Goal: Task Accomplishment & Management: Complete application form

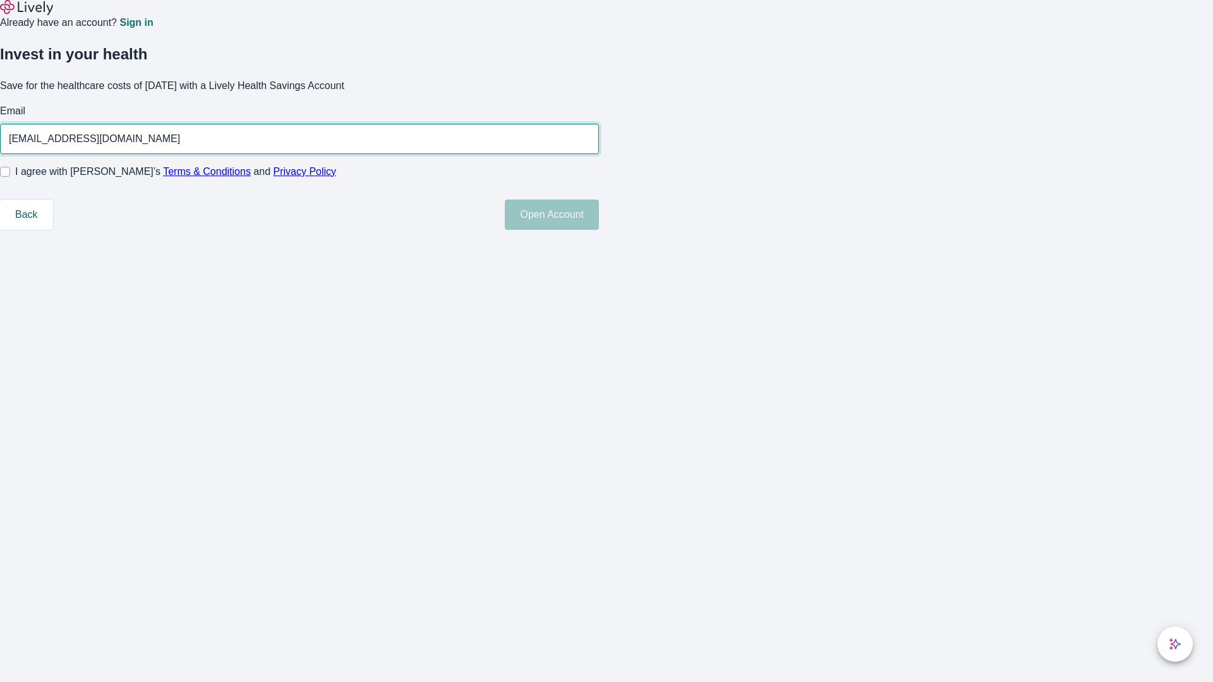
type input "[EMAIL_ADDRESS][DOMAIN_NAME]"
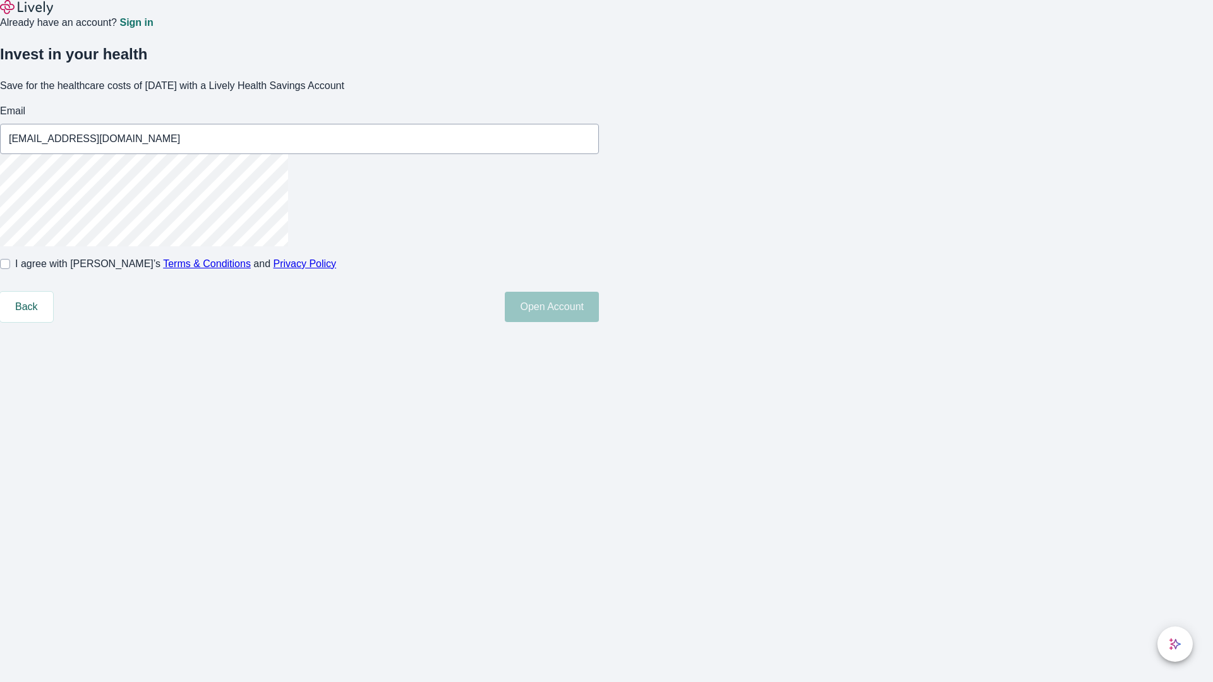
click at [10, 269] on input "I agree with Lively’s Terms & Conditions and Privacy Policy" at bounding box center [5, 264] width 10 height 10
checkbox input "true"
click at [599, 322] on button "Open Account" at bounding box center [552, 307] width 94 height 30
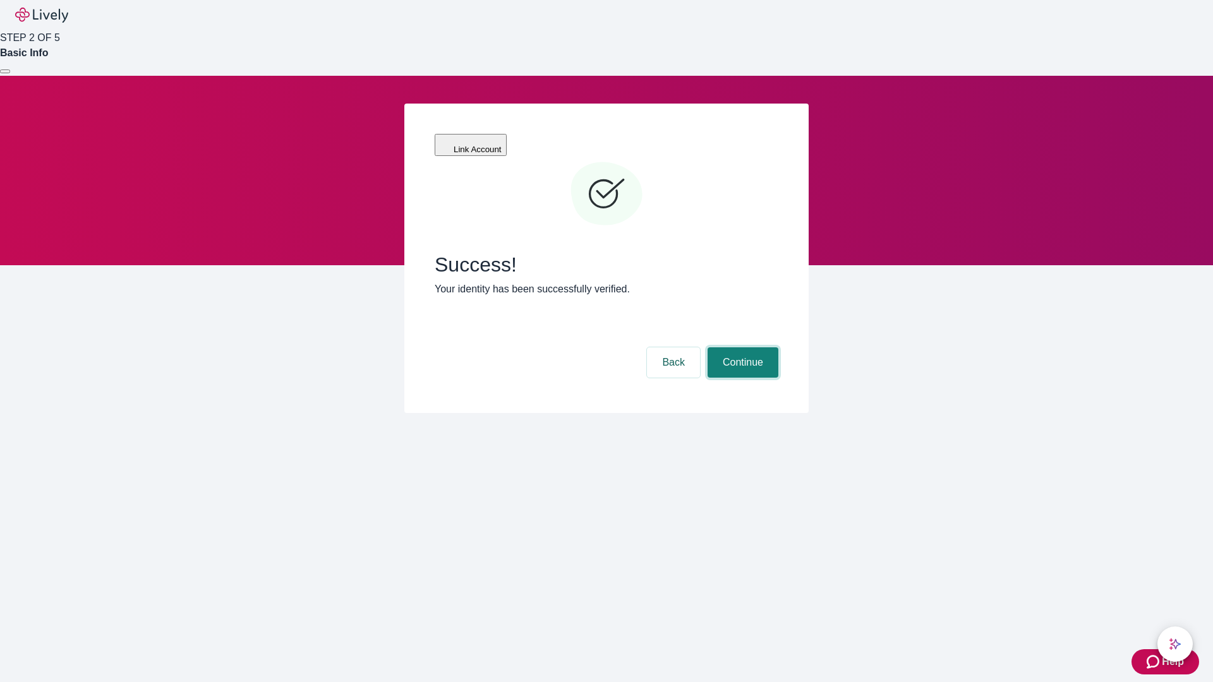
click at [741, 347] on button "Continue" at bounding box center [742, 362] width 71 height 30
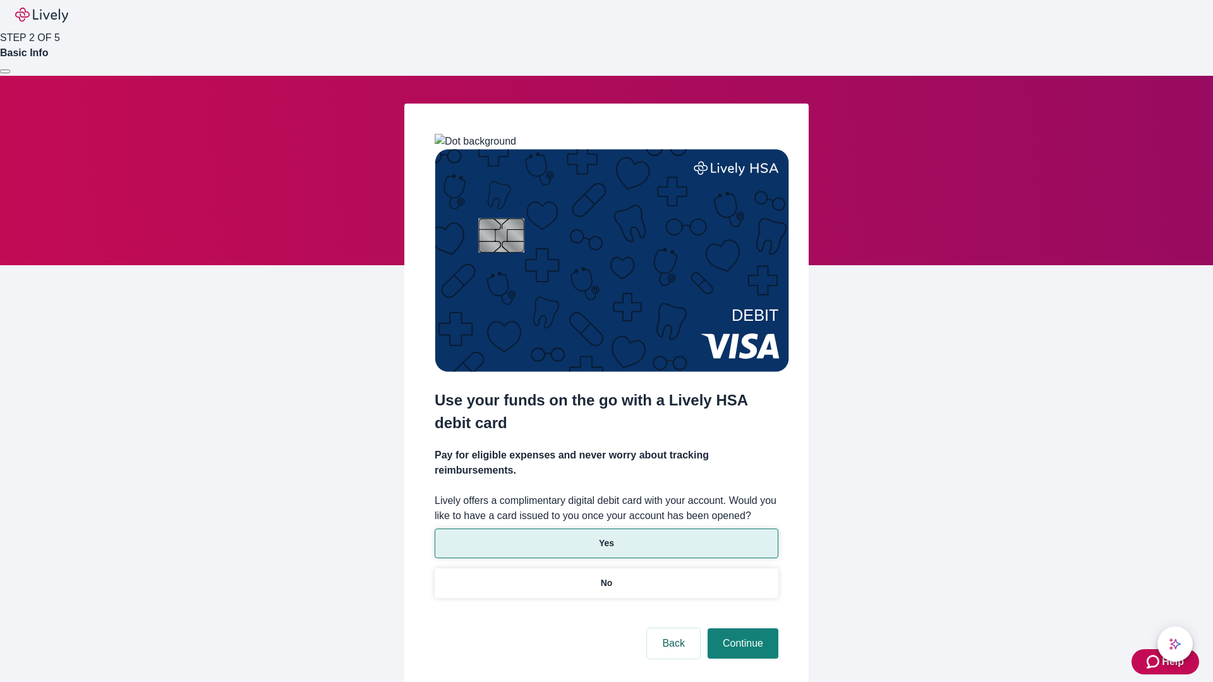
click at [606, 537] on p "Yes" at bounding box center [606, 543] width 15 height 13
click at [741, 628] on button "Continue" at bounding box center [742, 643] width 71 height 30
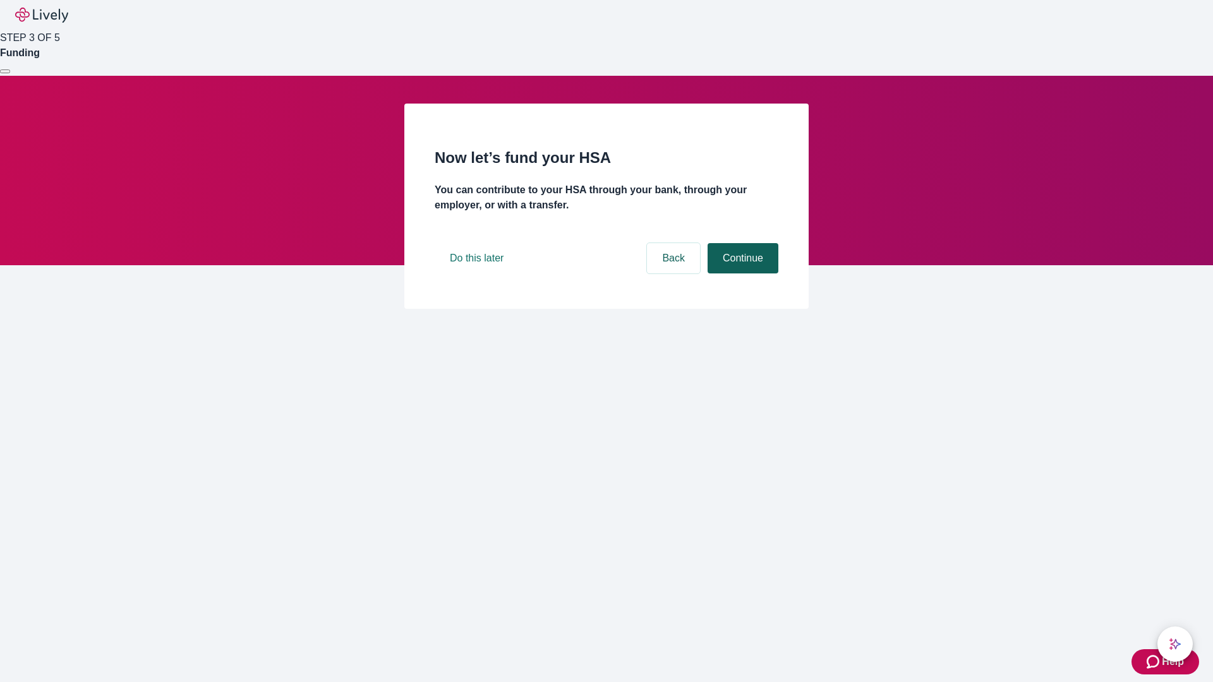
click at [741, 273] on button "Continue" at bounding box center [742, 258] width 71 height 30
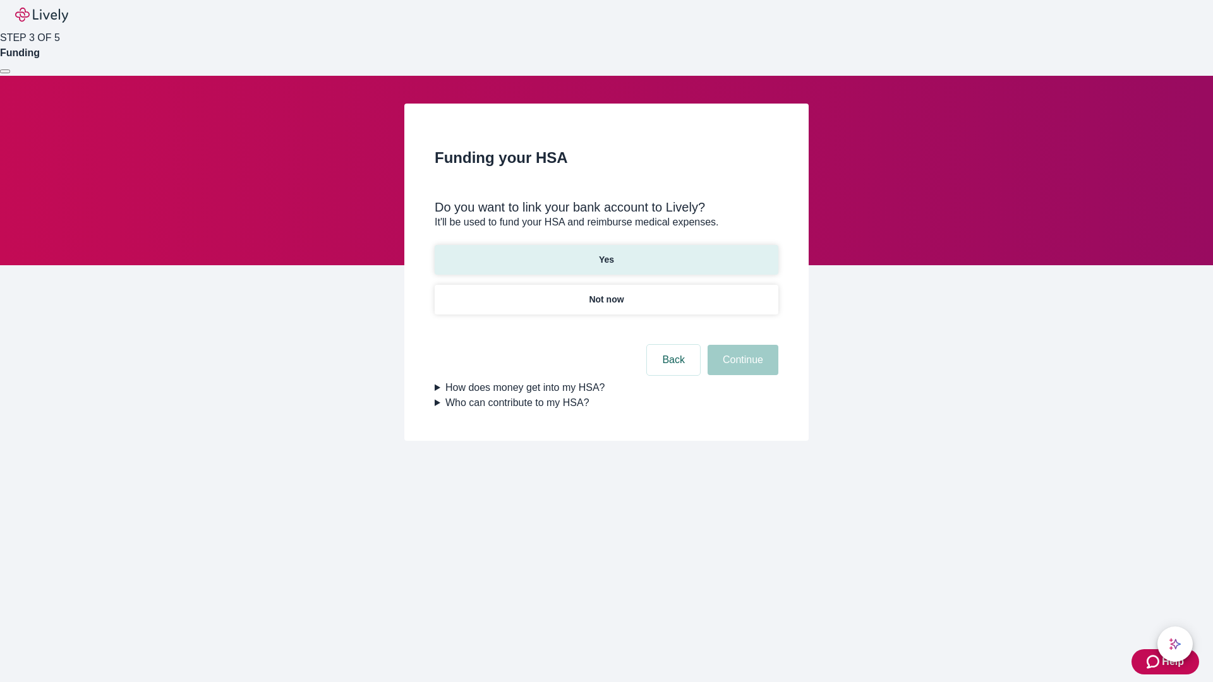
click at [606, 253] on p "Yes" at bounding box center [606, 259] width 15 height 13
click at [741, 345] on button "Continue" at bounding box center [742, 360] width 71 height 30
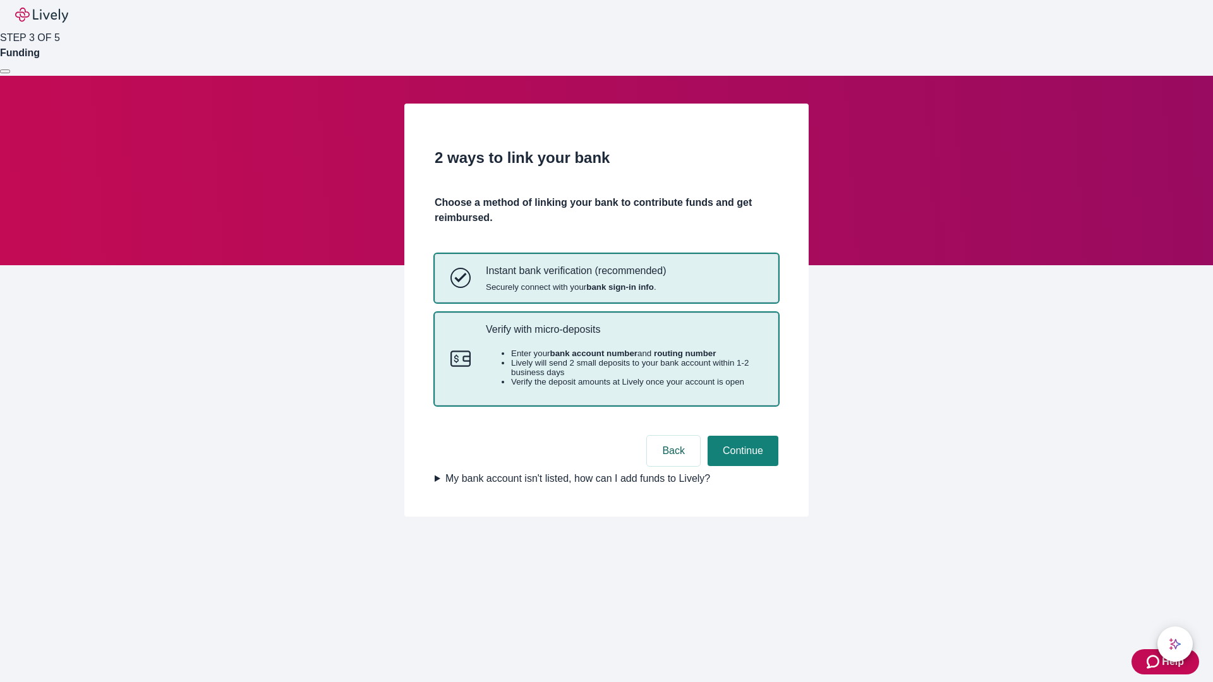
click at [623, 335] on p "Verify with micro-deposits" at bounding box center [624, 329] width 277 height 12
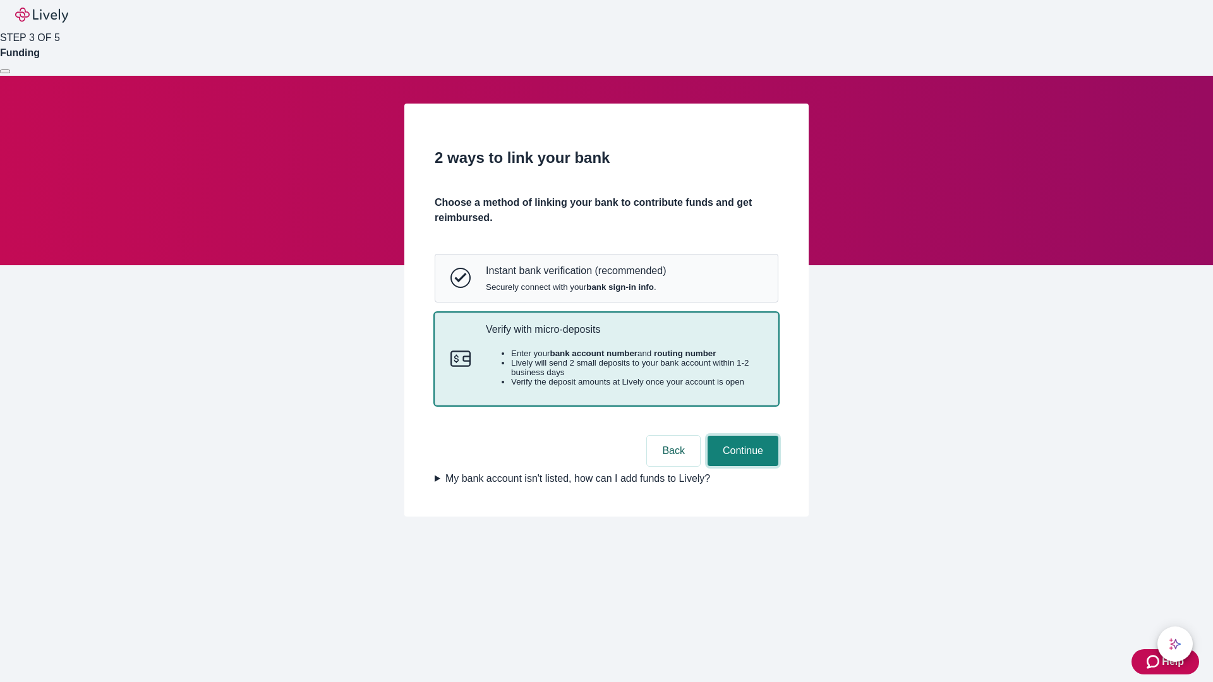
click at [741, 466] on button "Continue" at bounding box center [742, 451] width 71 height 30
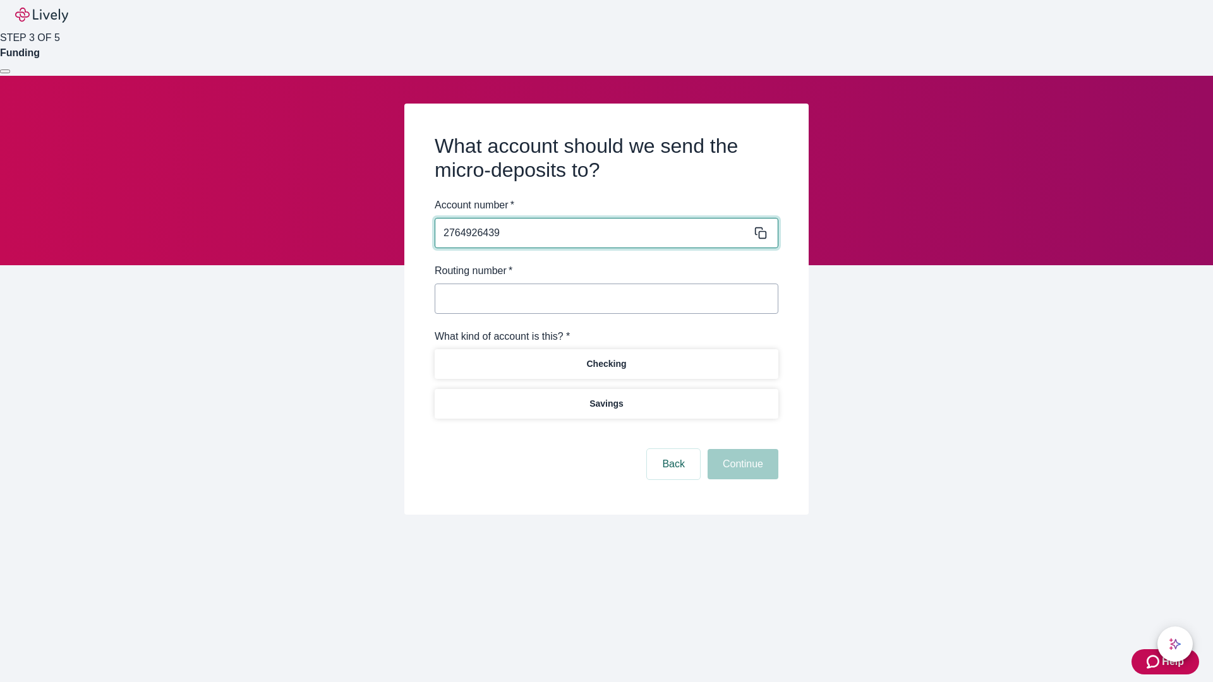
type input "2764926439"
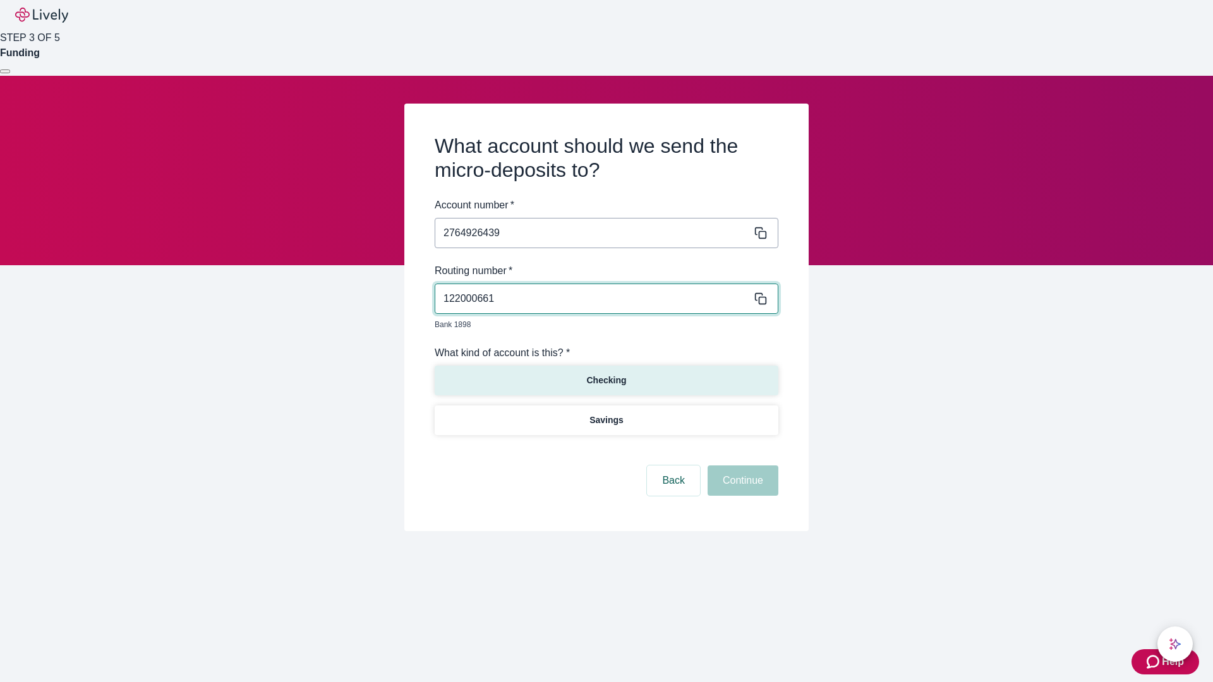
type input "122000661"
click at [606, 374] on p "Checking" at bounding box center [606, 380] width 40 height 13
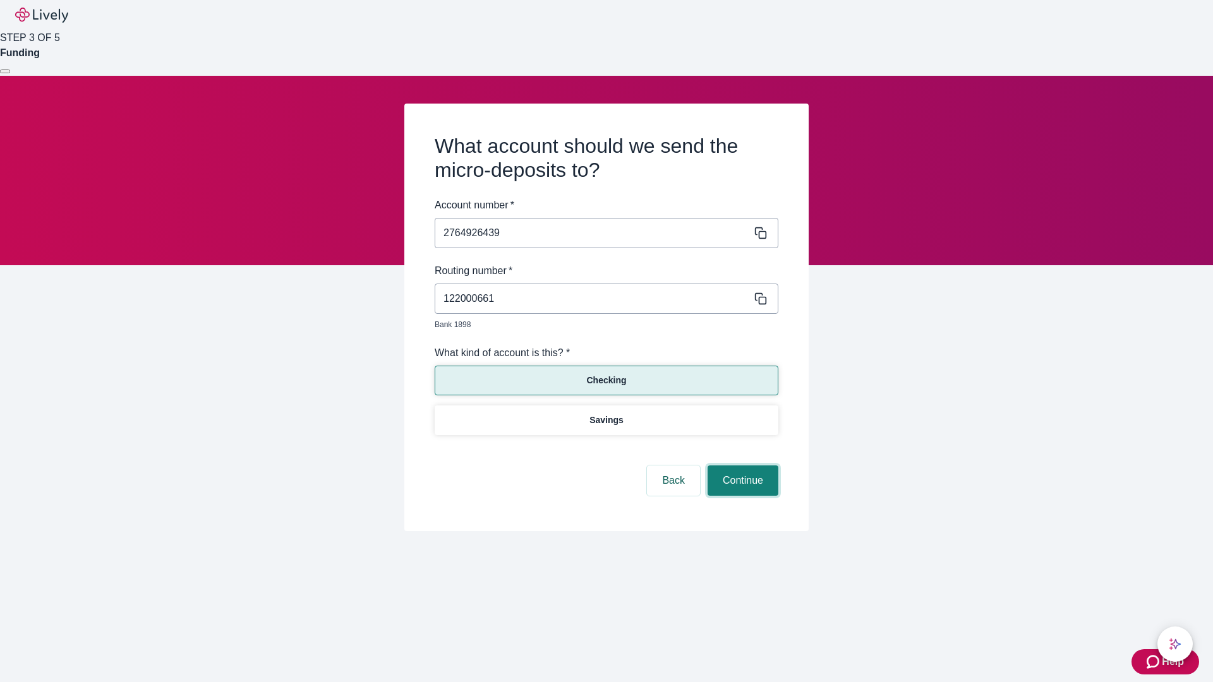
click at [741, 466] on button "Continue" at bounding box center [742, 480] width 71 height 30
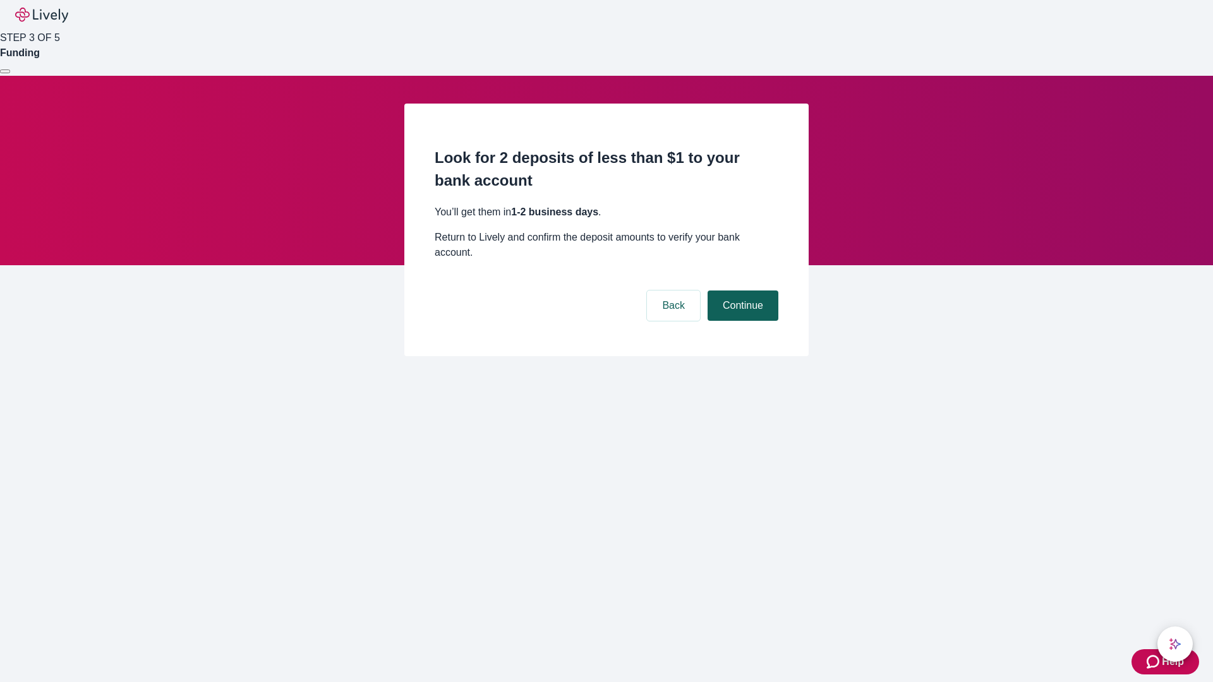
click at [741, 291] on button "Continue" at bounding box center [742, 306] width 71 height 30
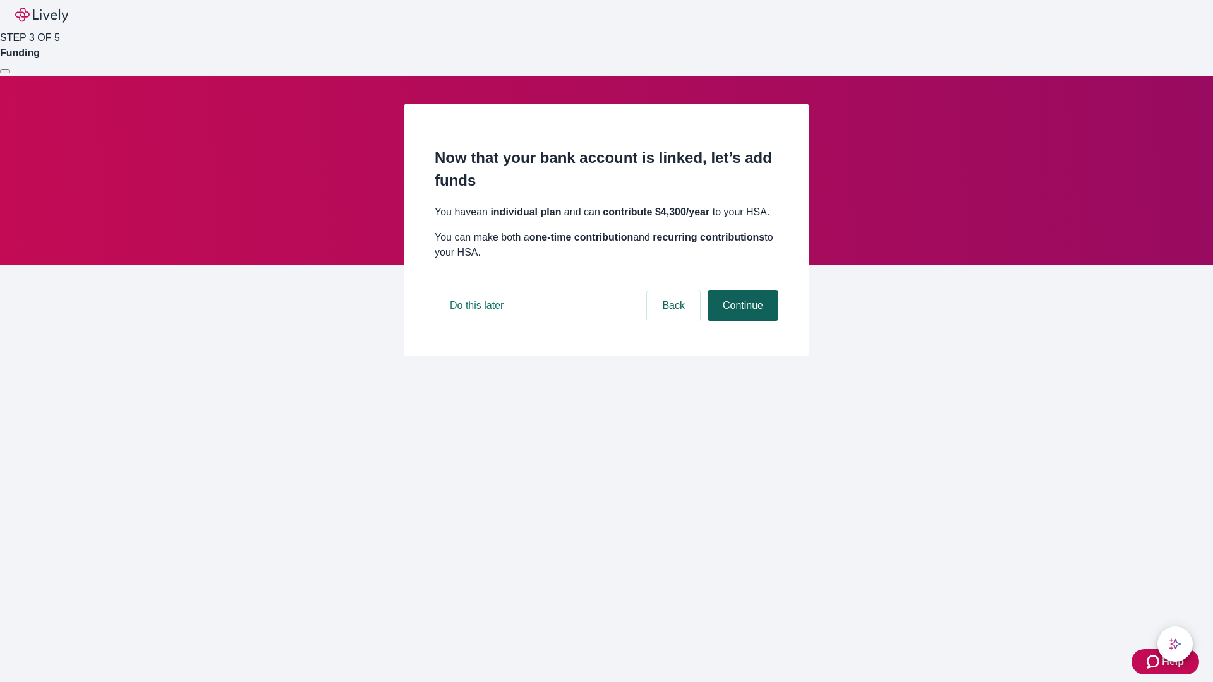
click at [741, 321] on button "Continue" at bounding box center [742, 306] width 71 height 30
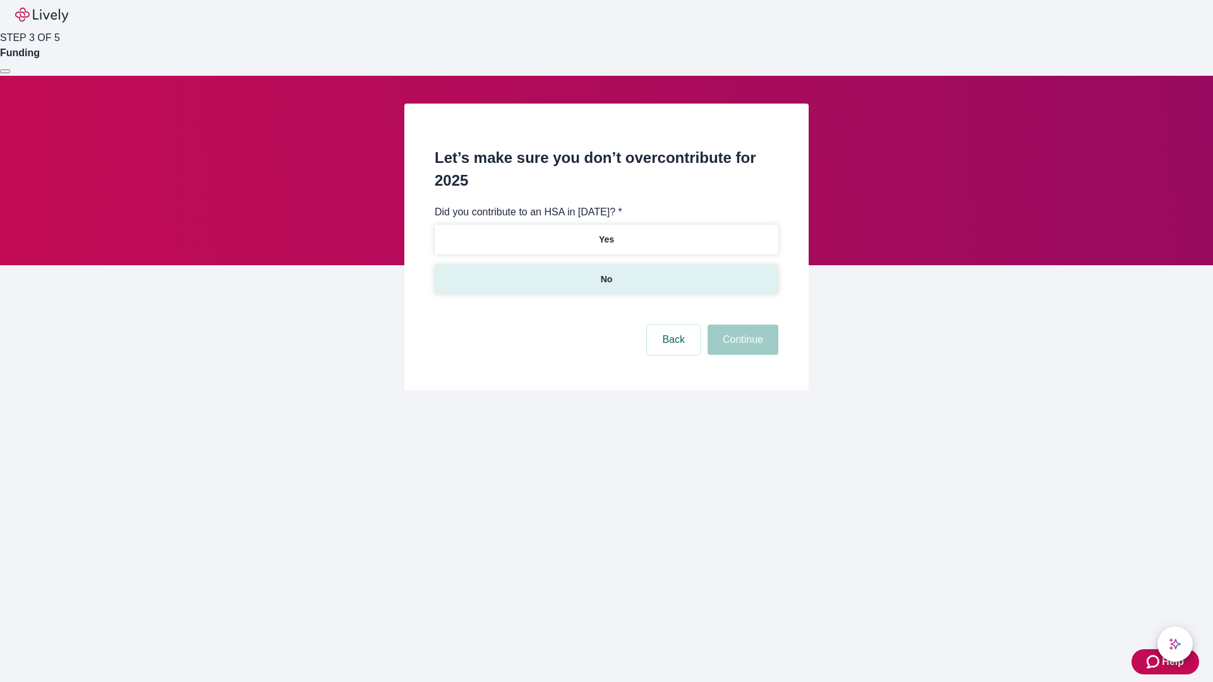
click at [606, 273] on p "No" at bounding box center [607, 279] width 12 height 13
click at [741, 325] on button "Continue" at bounding box center [742, 340] width 71 height 30
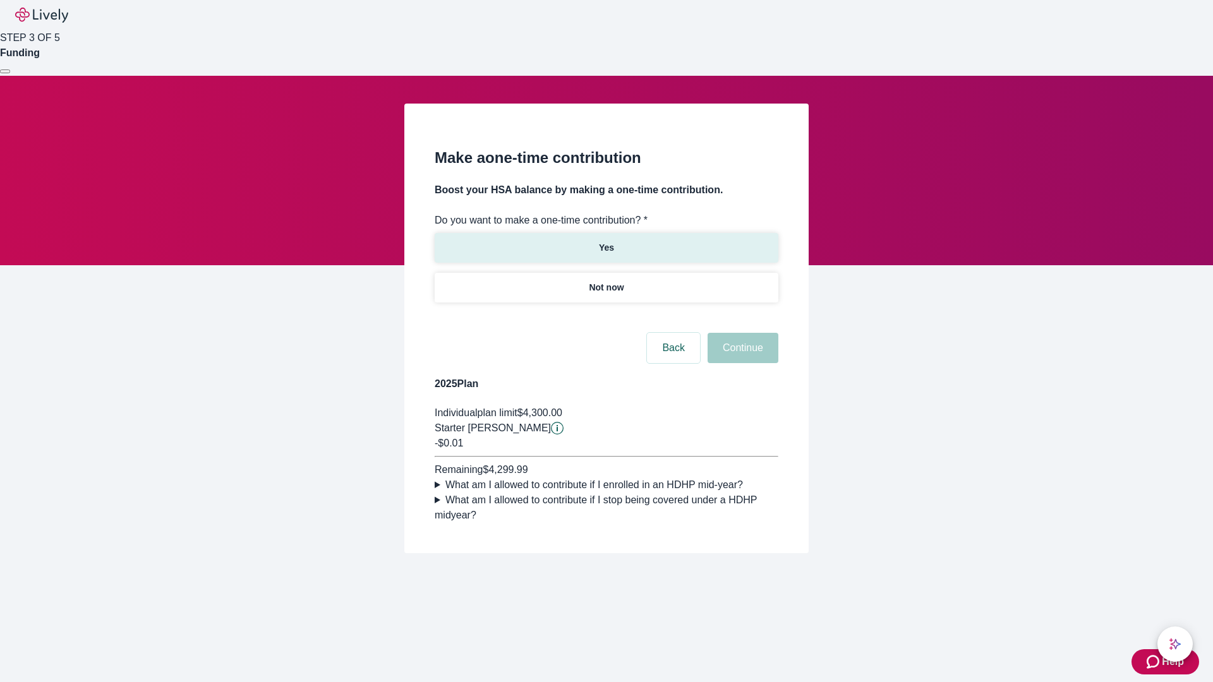
click at [606, 241] on p "Yes" at bounding box center [606, 247] width 15 height 13
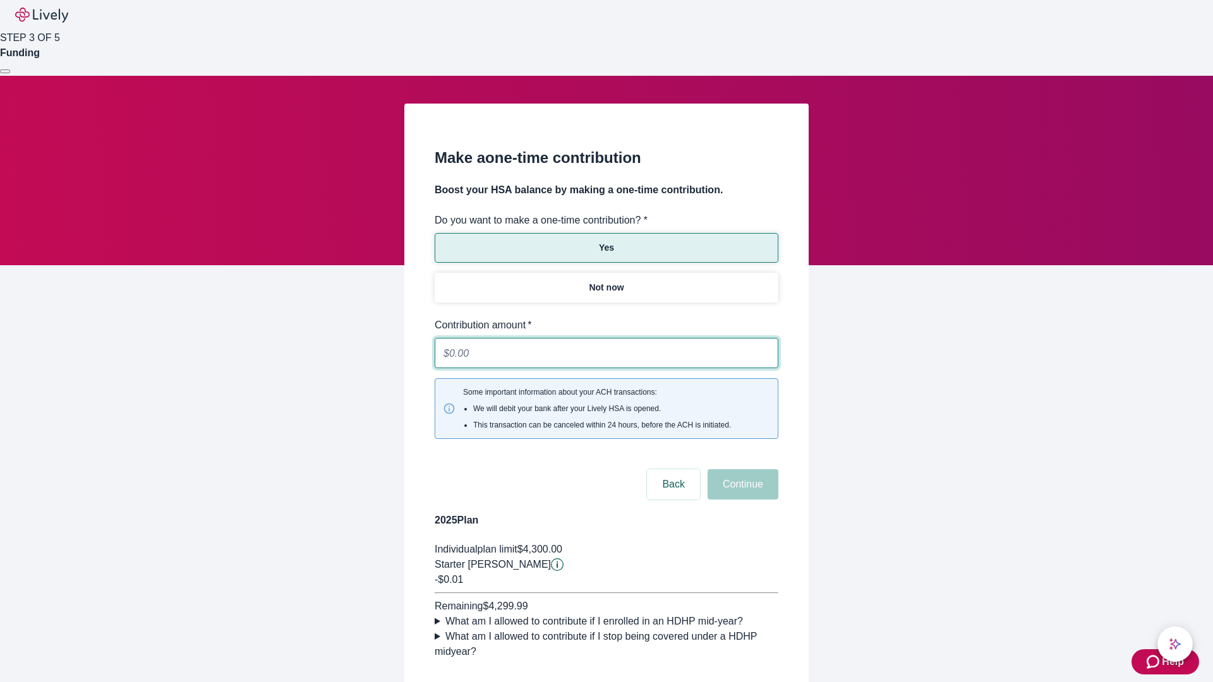
type input "0.01"
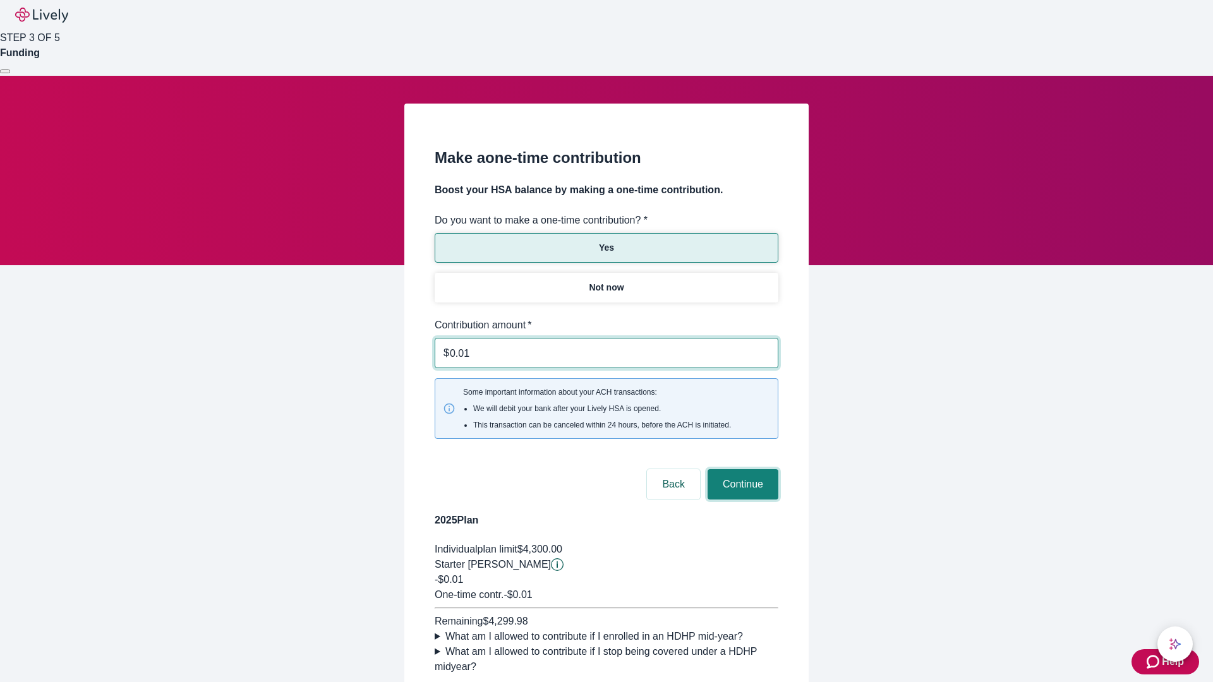
click at [741, 469] on button "Continue" at bounding box center [742, 484] width 71 height 30
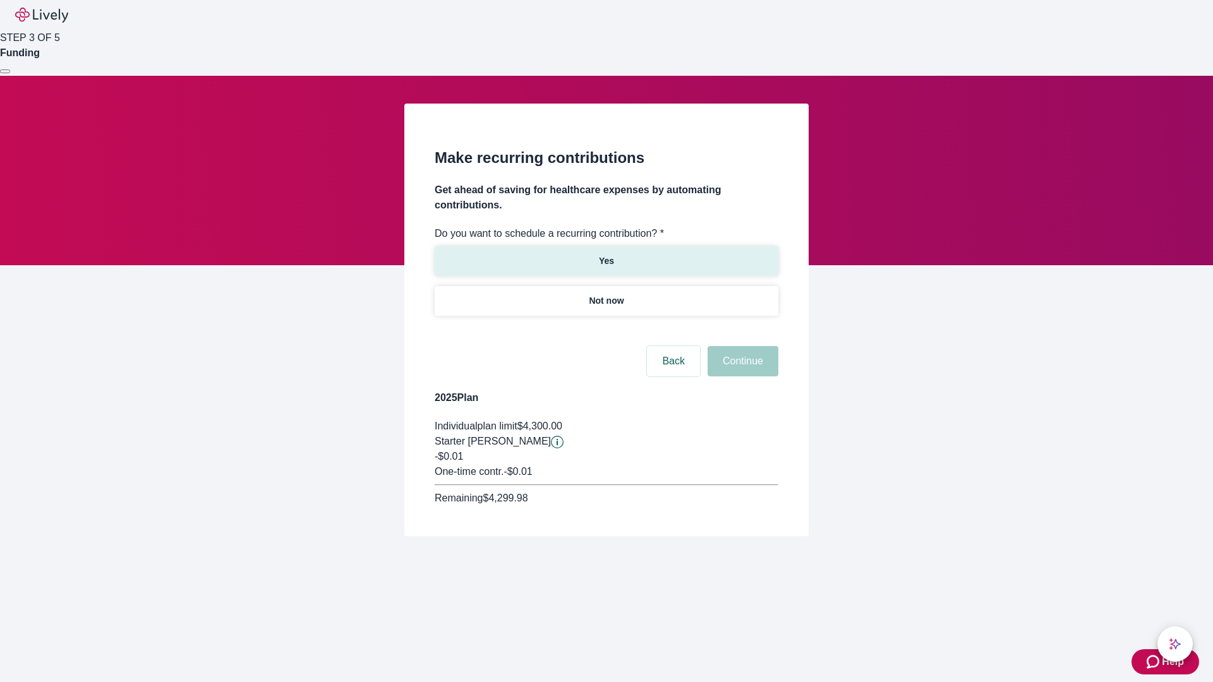
click at [606, 255] on p "Yes" at bounding box center [606, 261] width 15 height 13
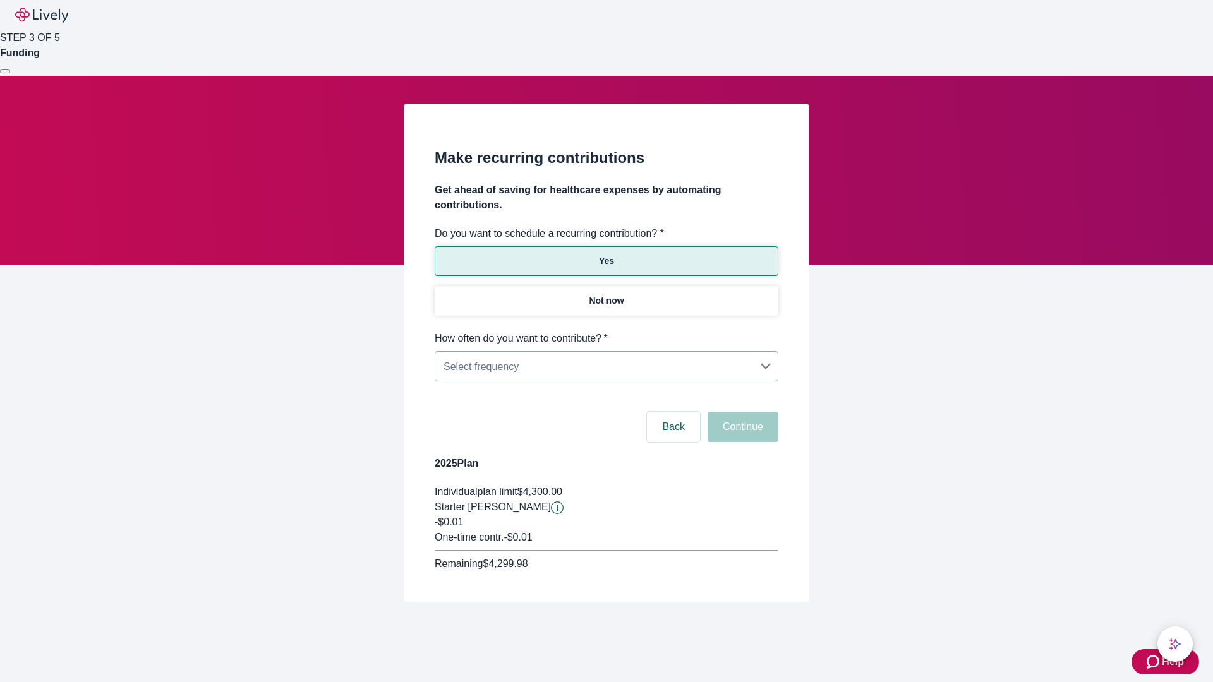
click at [606, 331] on body "Help STEP 3 OF 5 Funding Make recurring contributions Get ahead of saving for h…" at bounding box center [606, 331] width 1213 height 662
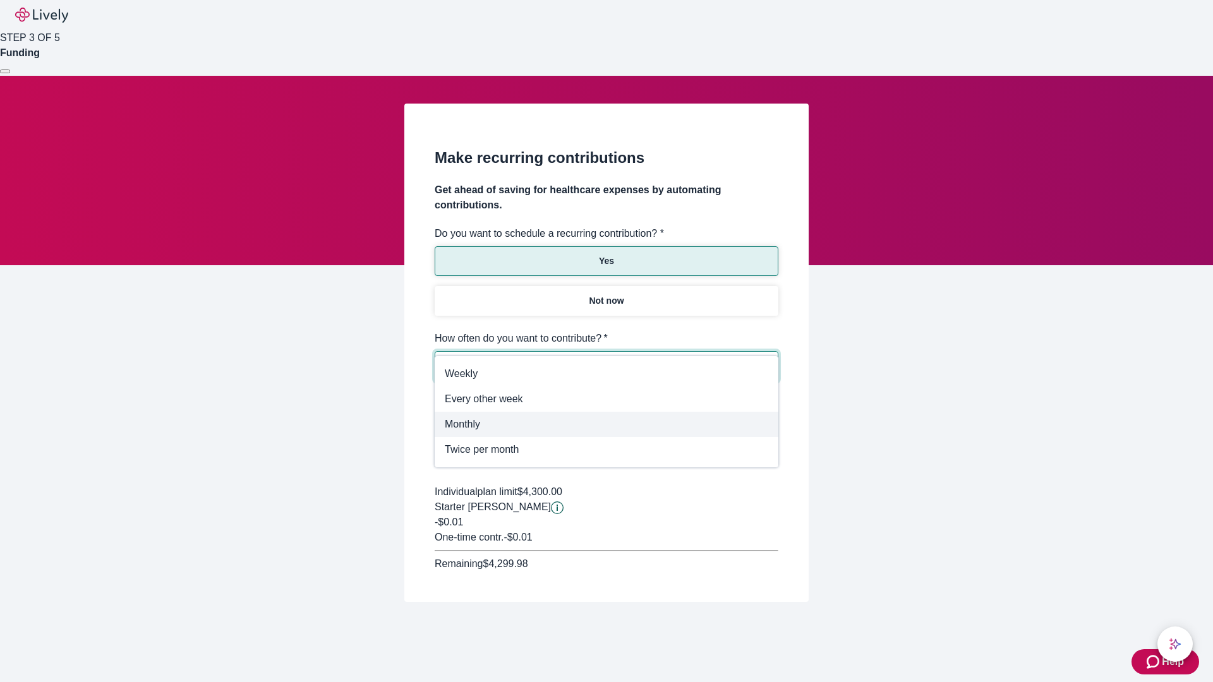
click at [606, 424] on span "Monthly" at bounding box center [606, 424] width 323 height 15
type input "Monthly"
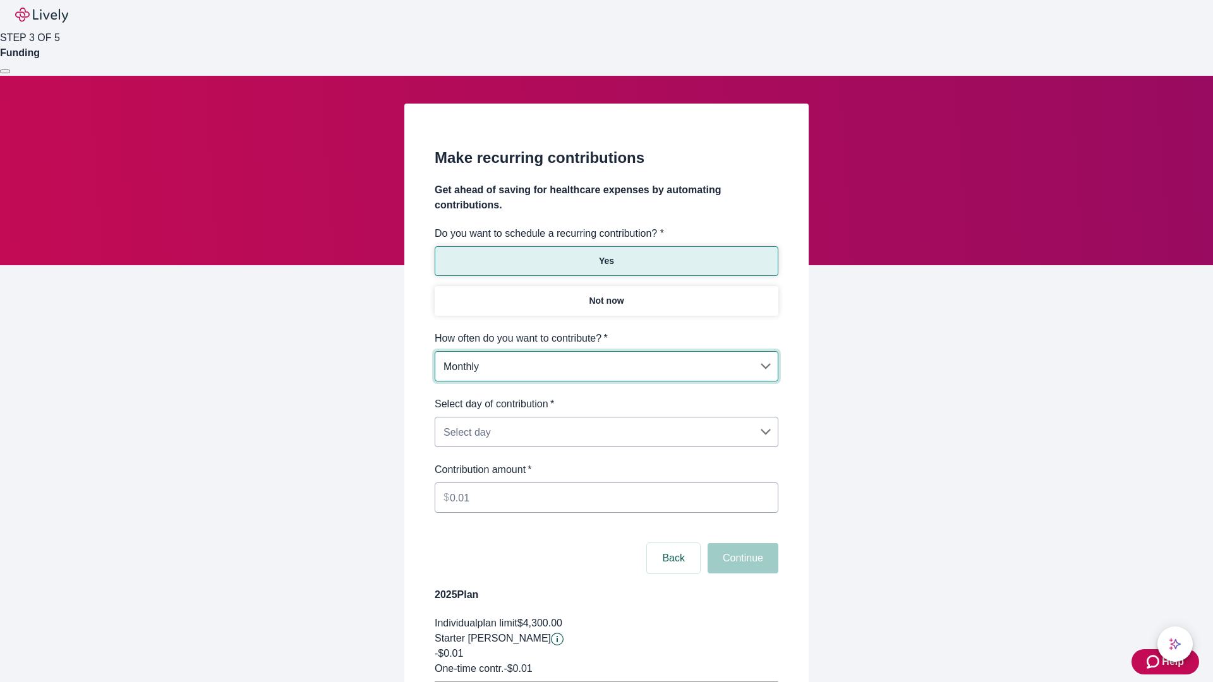
click at [606, 397] on body "Help STEP 3 OF 5 Funding Make recurring contributions Get ahead of saving for h…" at bounding box center [606, 397] width 1213 height 794
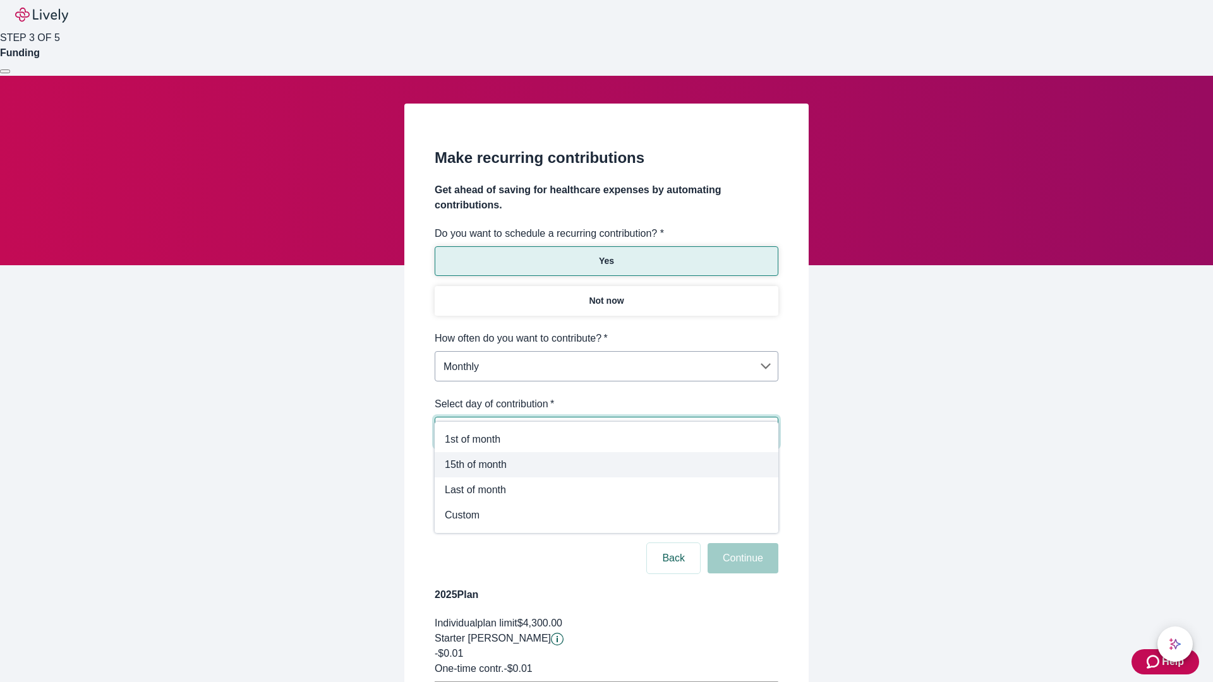
click at [606, 465] on span "15th of month" at bounding box center [606, 464] width 323 height 15
type input "Monthly15th"
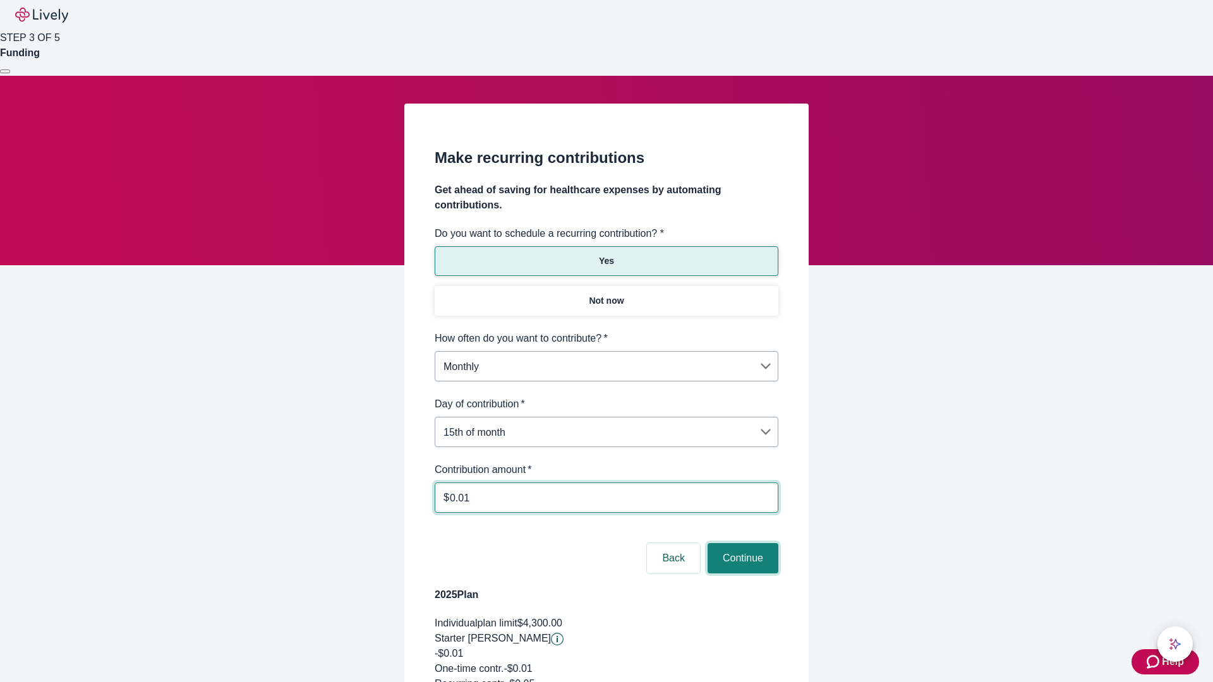
click at [741, 543] on button "Continue" at bounding box center [742, 558] width 71 height 30
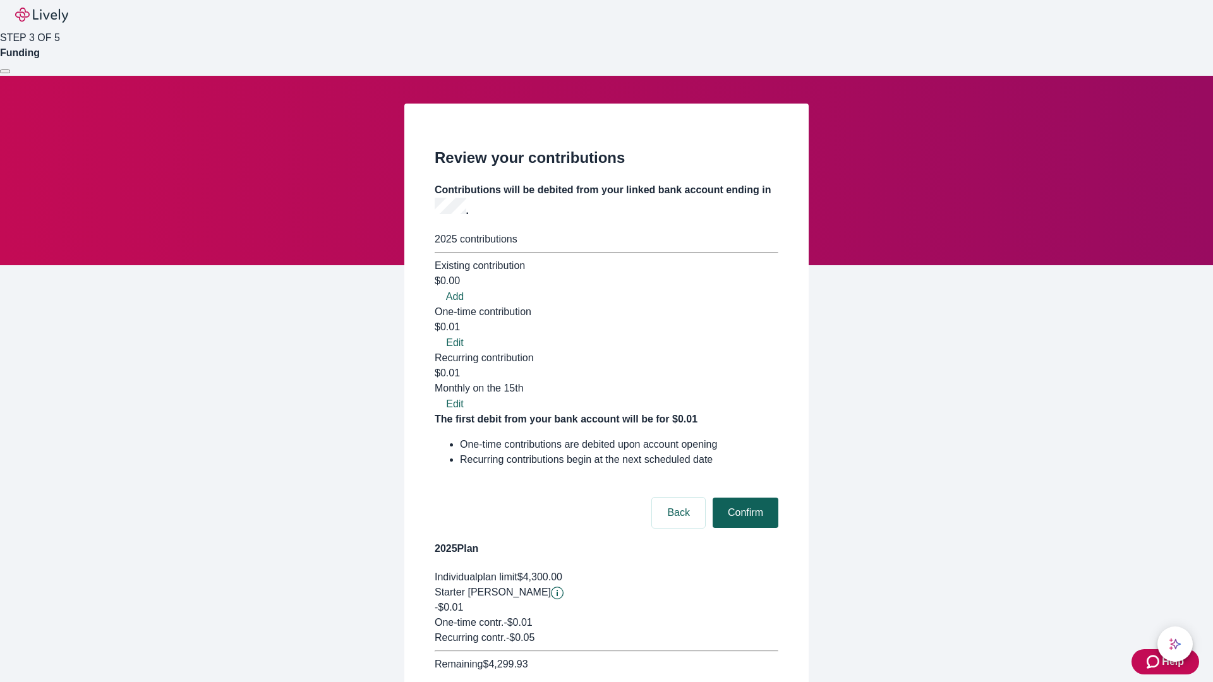
click at [743, 498] on button "Confirm" at bounding box center [745, 513] width 66 height 30
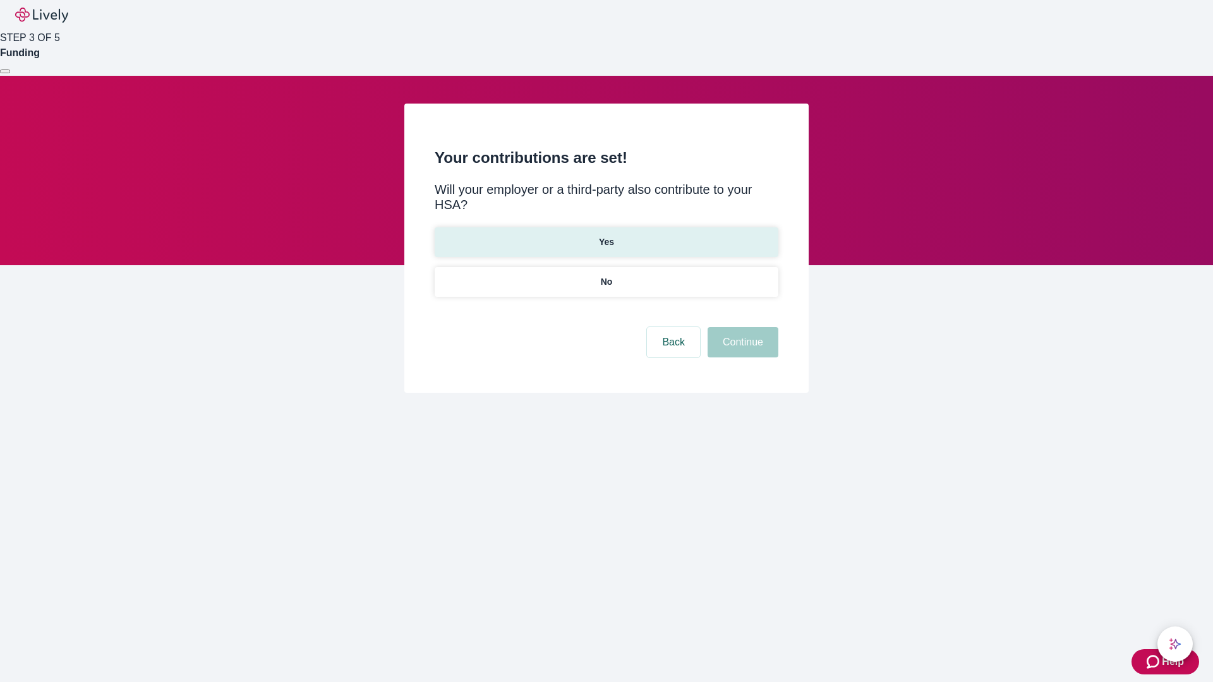
click at [606, 236] on p "Yes" at bounding box center [606, 242] width 15 height 13
click at [741, 327] on button "Continue" at bounding box center [742, 342] width 71 height 30
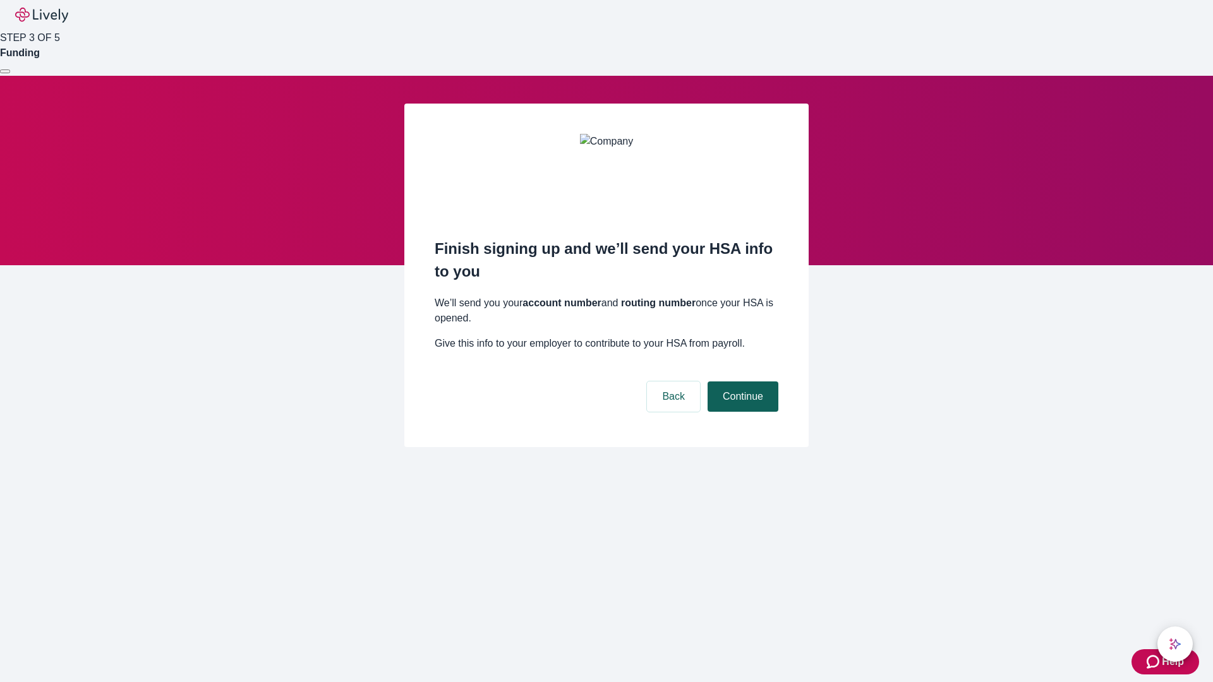
click at [741, 381] on button "Continue" at bounding box center [742, 396] width 71 height 30
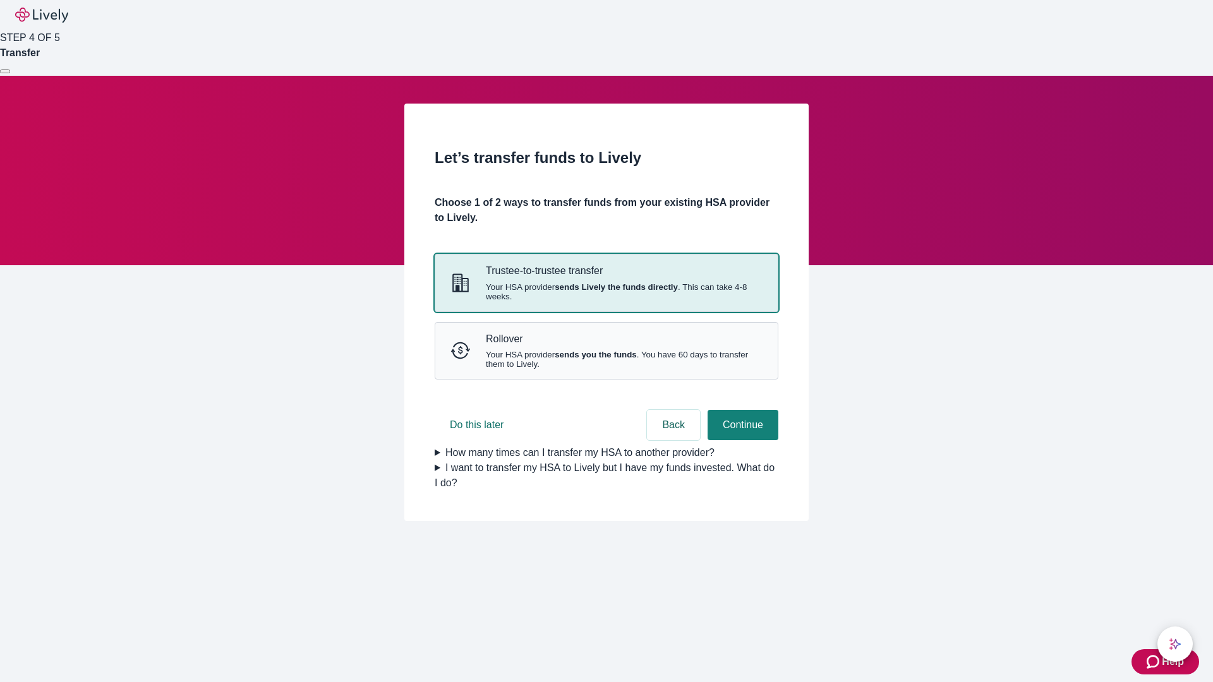
click at [606, 292] on strong "sends Lively the funds directly" at bounding box center [615, 286] width 123 height 9
click at [741, 440] on button "Continue" at bounding box center [742, 425] width 71 height 30
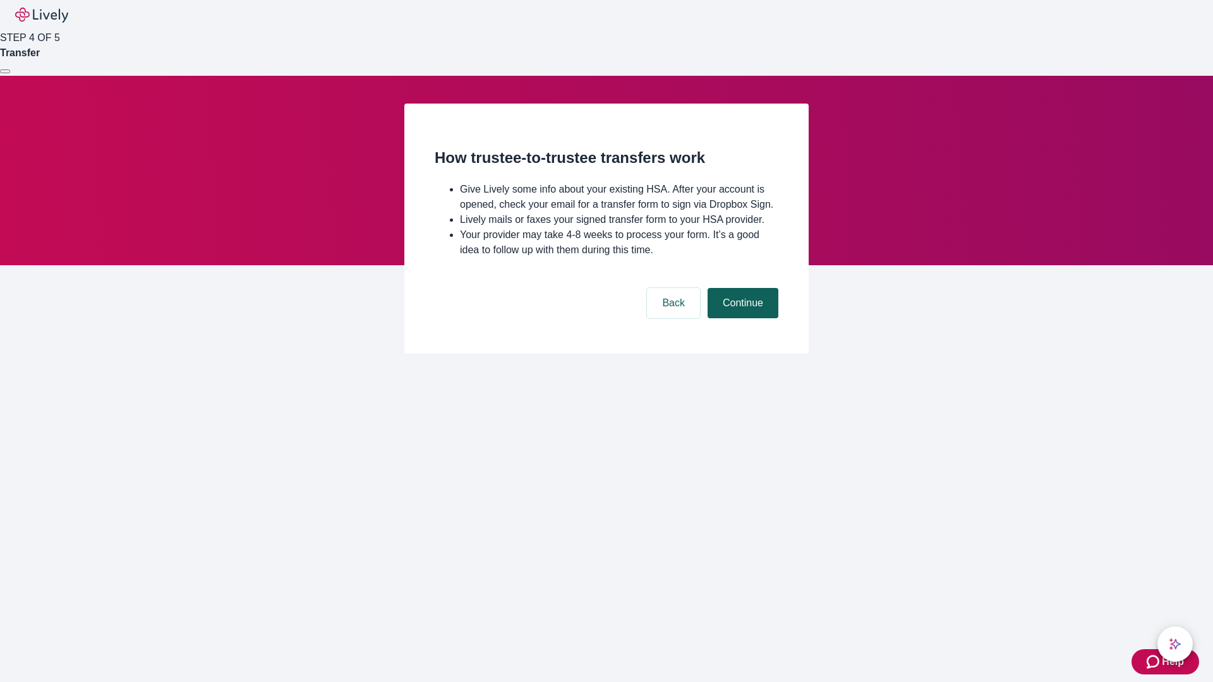
click at [741, 318] on button "Continue" at bounding box center [742, 303] width 71 height 30
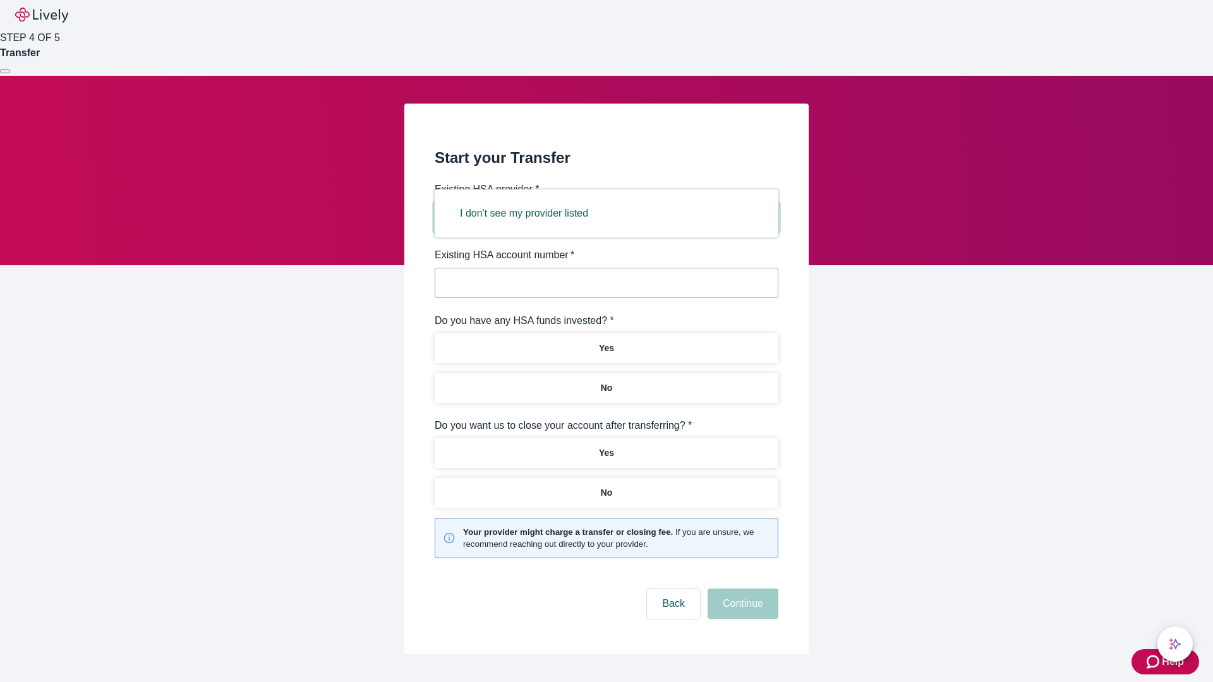
click at [528, 213] on button "I don't see my provider listed" at bounding box center [524, 213] width 159 height 30
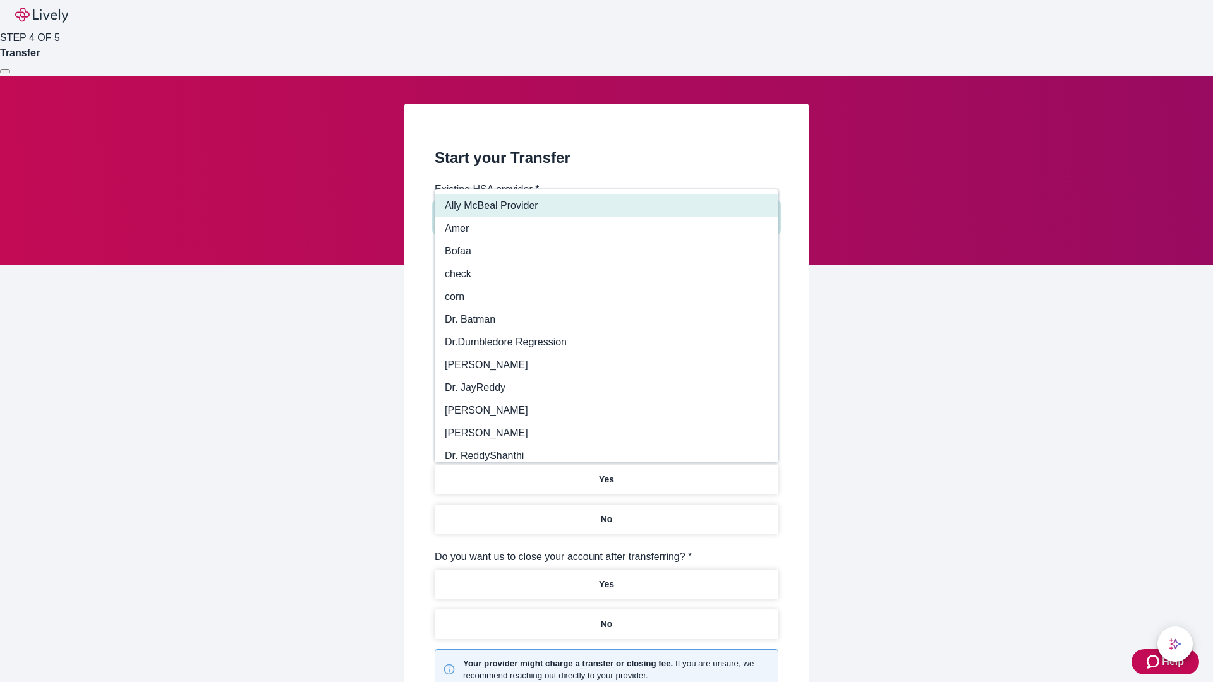
type input "Other"
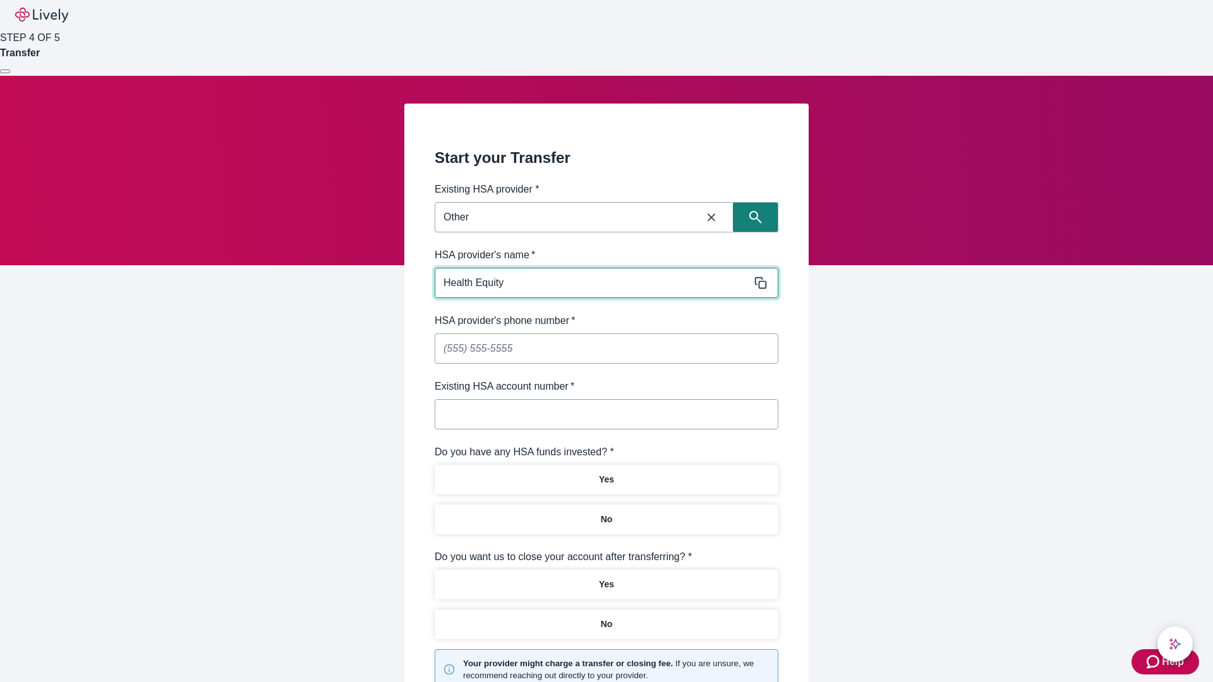
type input "Health Equity"
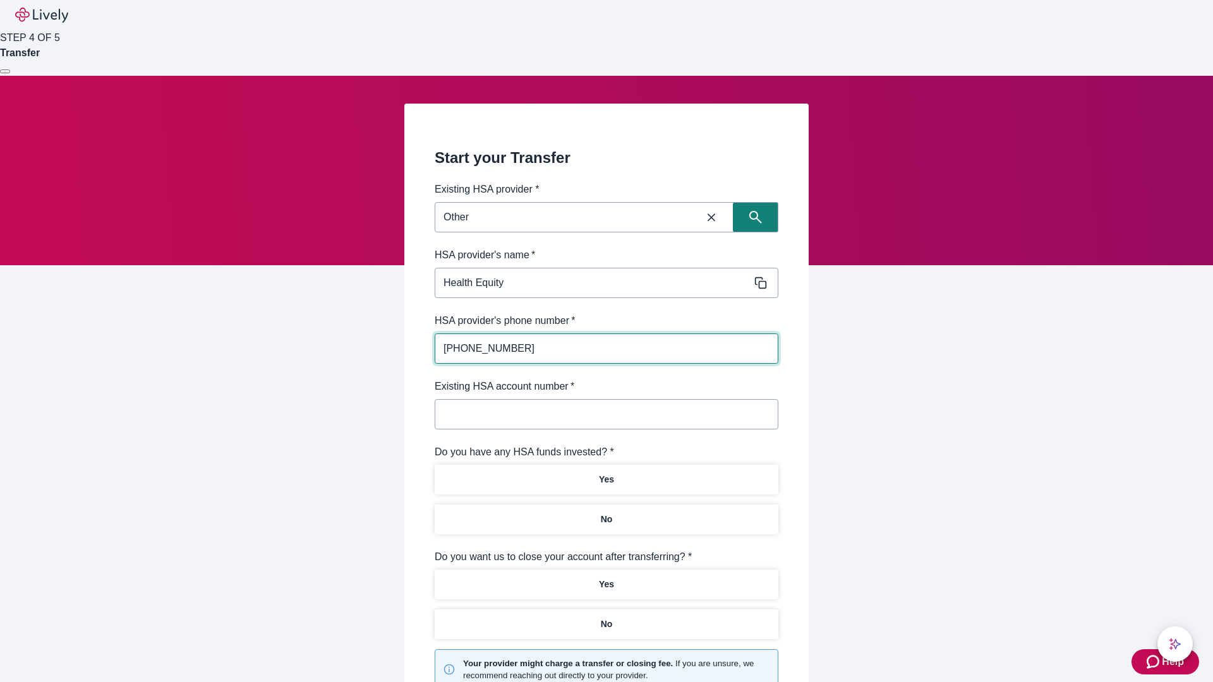
type input "(434) 343-4344"
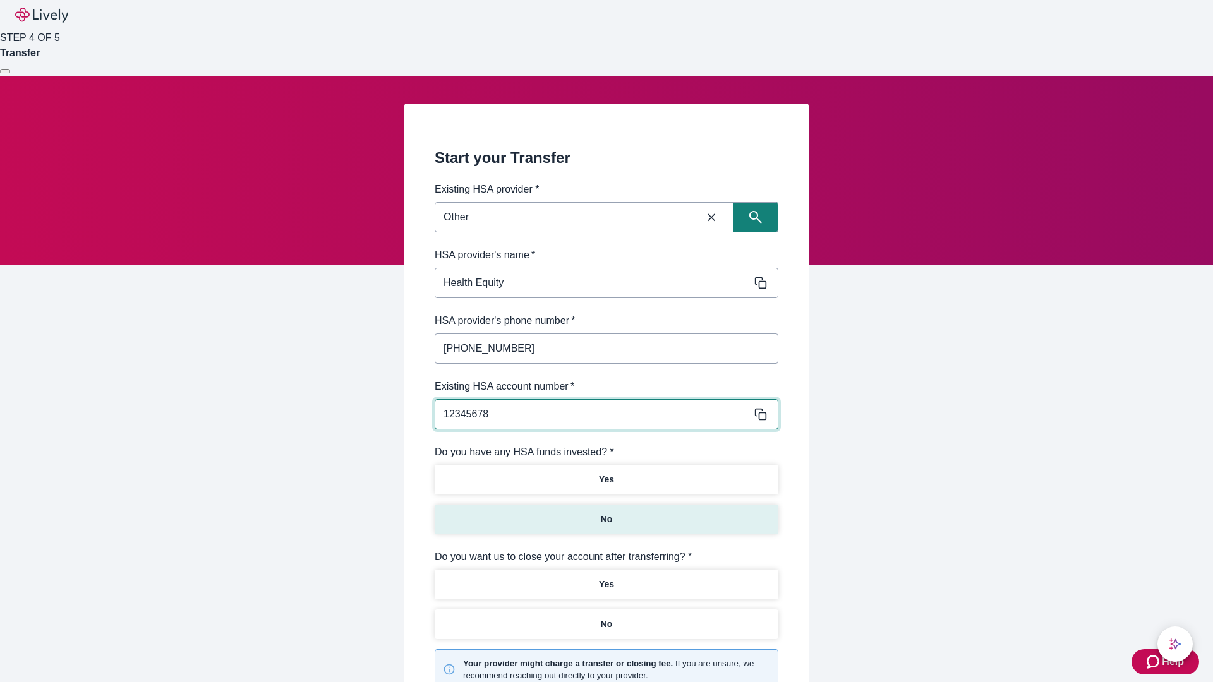
type input "12345678"
click at [606, 513] on p "No" at bounding box center [607, 519] width 12 height 13
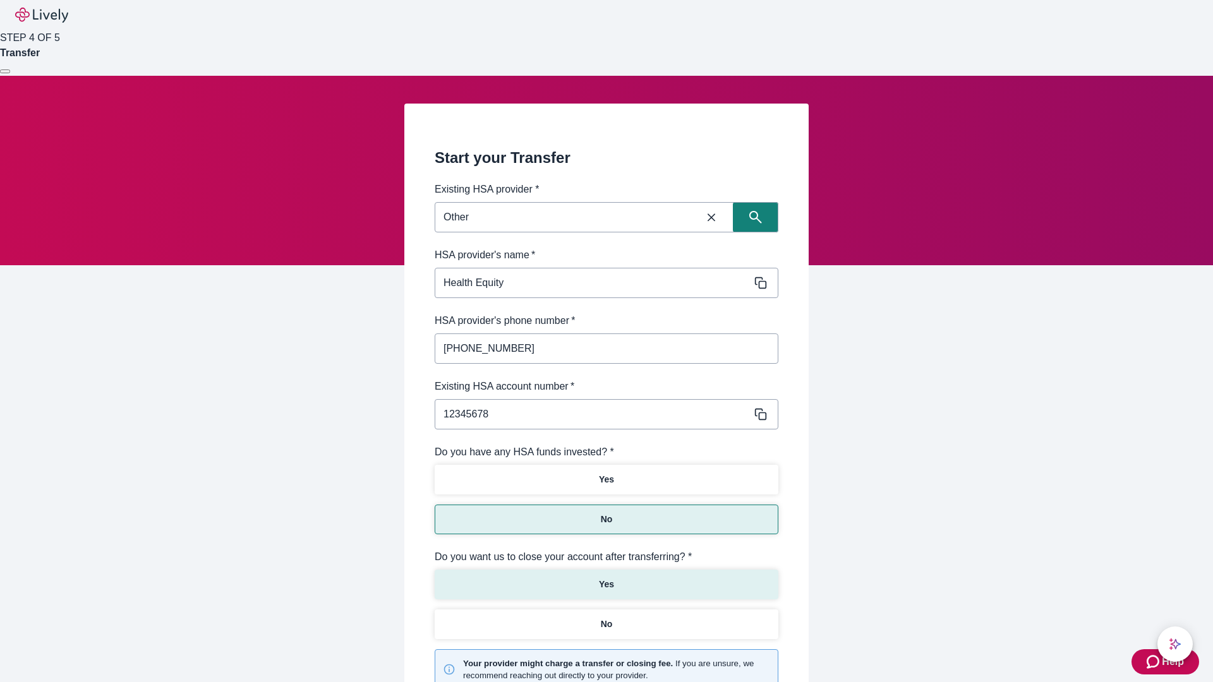
click at [606, 578] on p "Yes" at bounding box center [606, 584] width 15 height 13
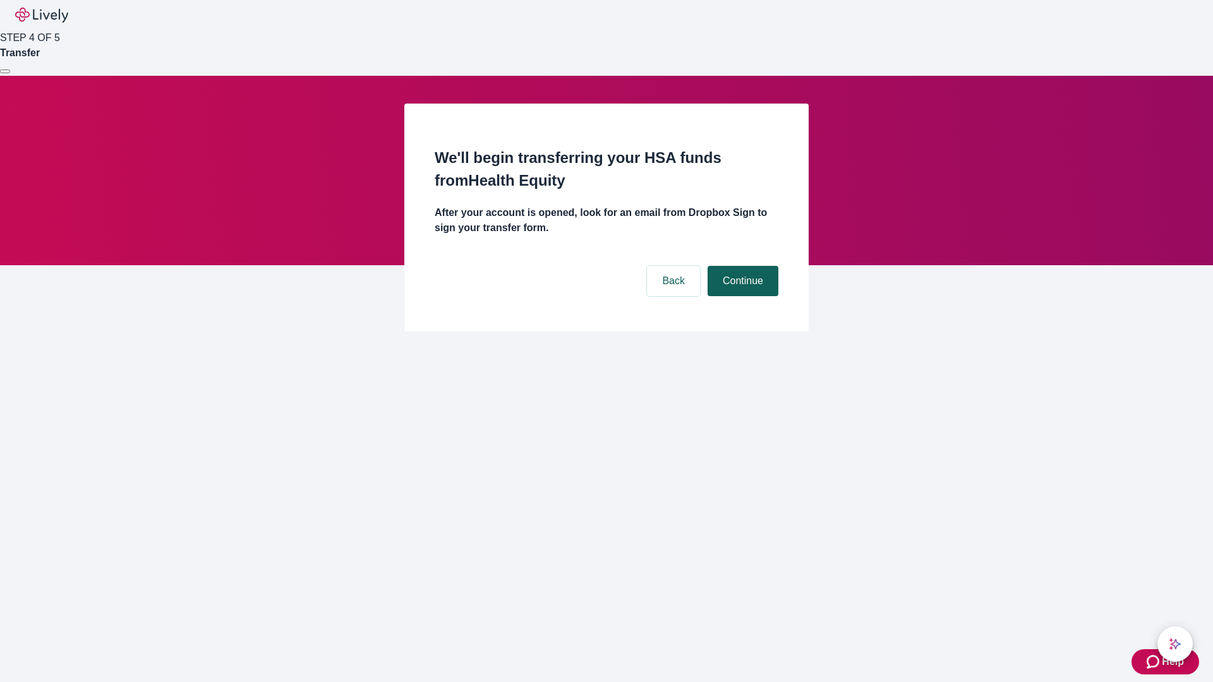
click at [741, 266] on button "Continue" at bounding box center [742, 281] width 71 height 30
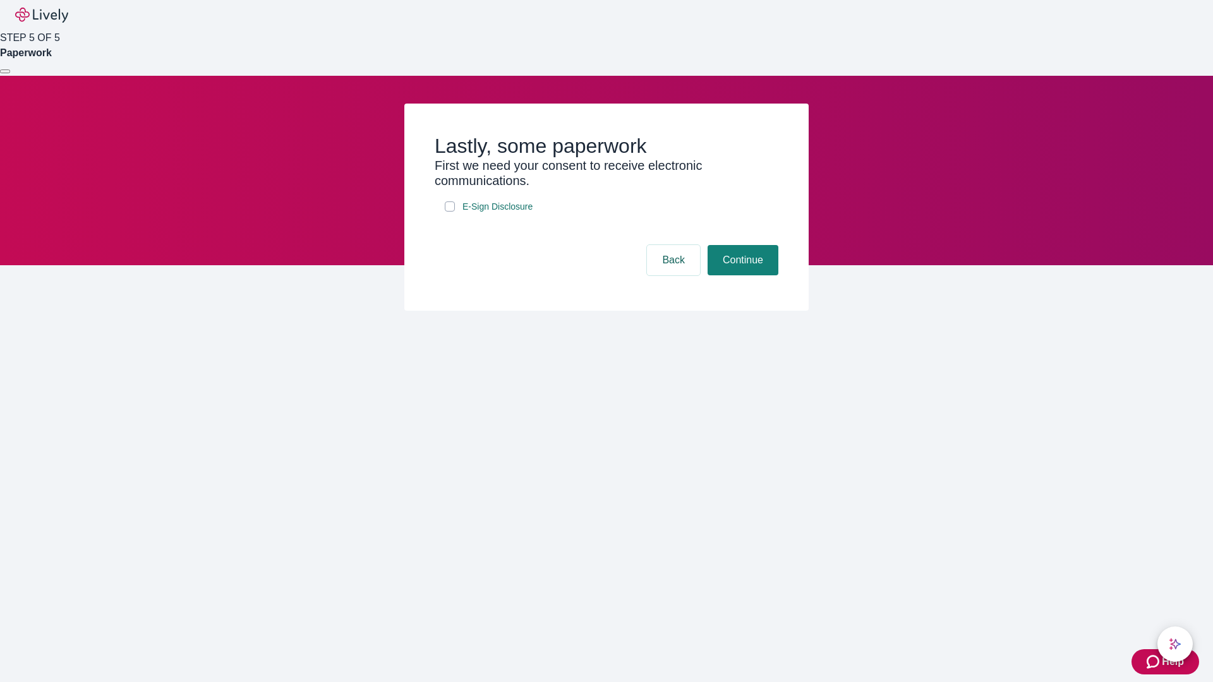
click at [450, 212] on input "E-Sign Disclosure" at bounding box center [450, 206] width 10 height 10
checkbox input "true"
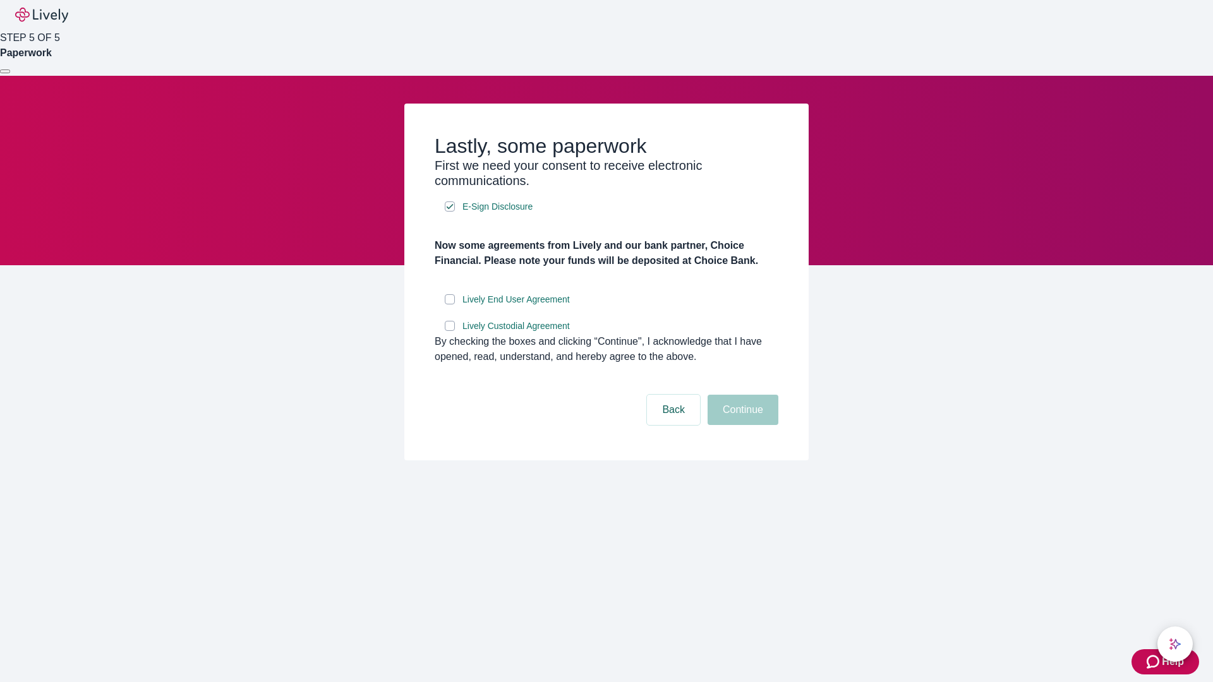
click at [450, 304] on input "Lively End User Agreement" at bounding box center [450, 299] width 10 height 10
checkbox input "true"
click at [450, 331] on input "Lively Custodial Agreement" at bounding box center [450, 326] width 10 height 10
checkbox input "true"
click at [741, 425] on button "Continue" at bounding box center [742, 410] width 71 height 30
